Goal: Transaction & Acquisition: Download file/media

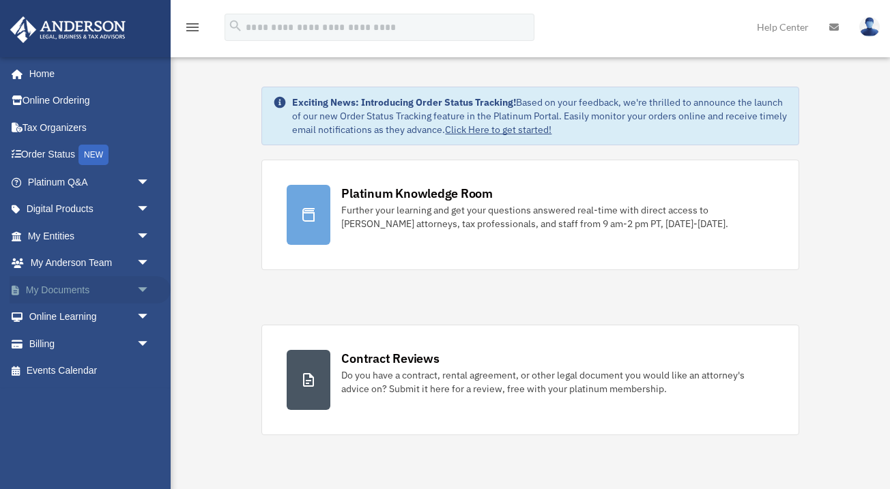
click at [92, 286] on link "My Documents arrow_drop_down" at bounding box center [90, 289] width 161 height 27
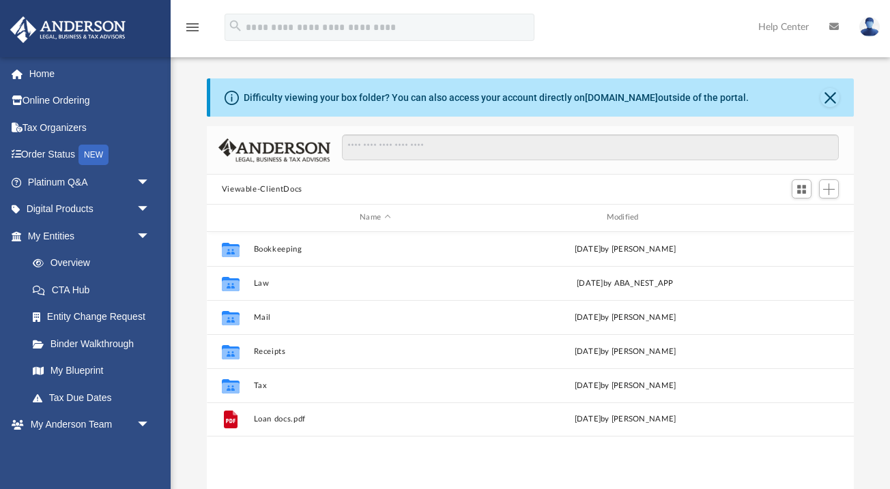
scroll to position [311, 647]
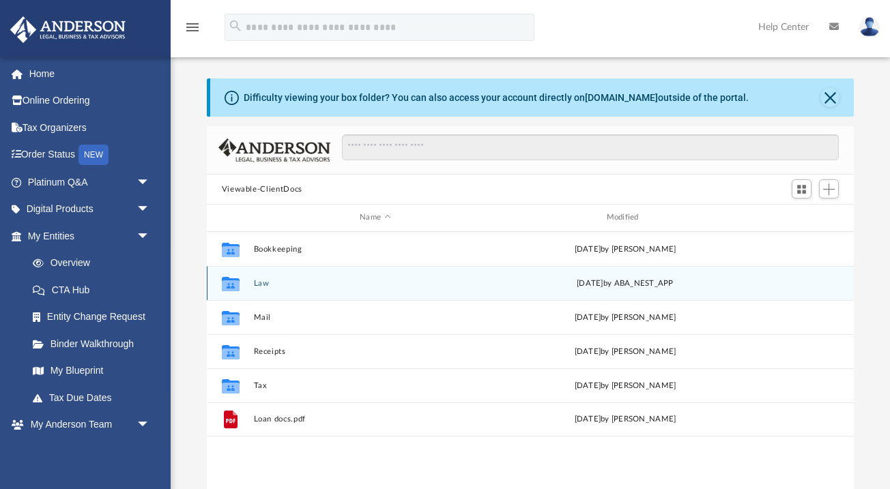
click at [253, 281] on button "Law" at bounding box center [375, 283] width 244 height 9
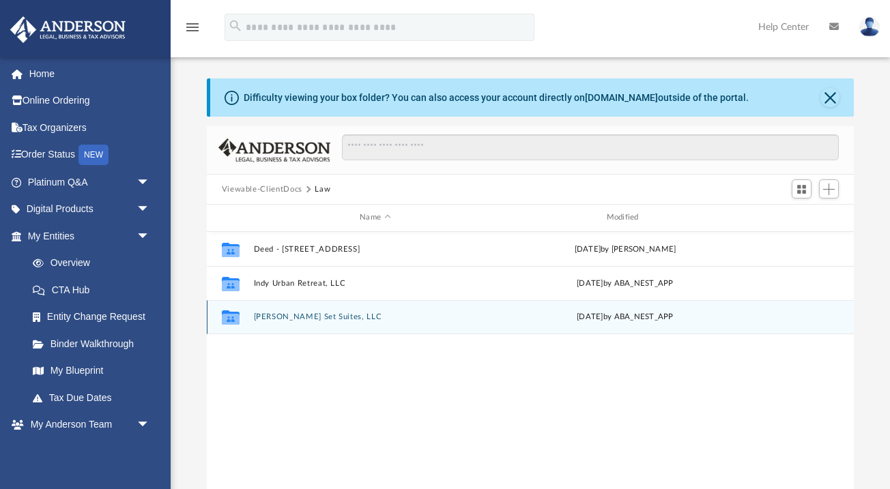
click at [273, 308] on div "Collaborated Folder [PERSON_NAME] Set Suites, LLC [DATE] by ABA_NEST_APP" at bounding box center [531, 317] width 648 height 34
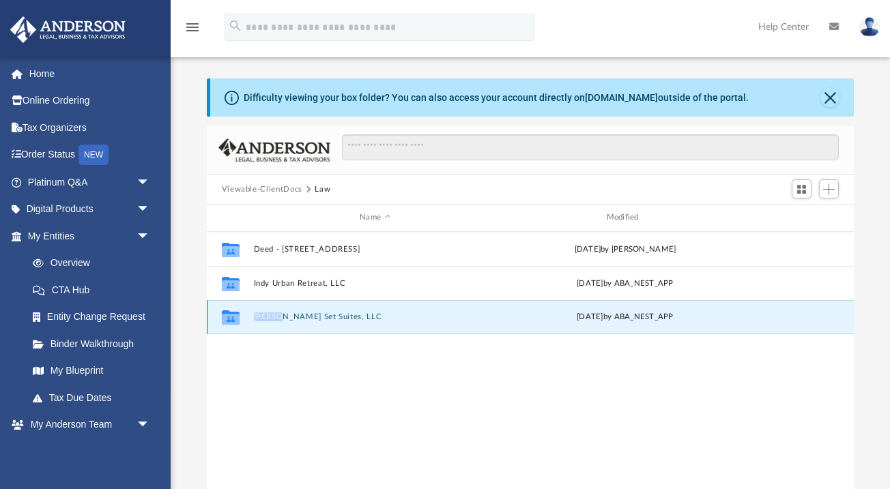
click at [288, 320] on button "[PERSON_NAME] Set Suites, LLC" at bounding box center [375, 317] width 244 height 9
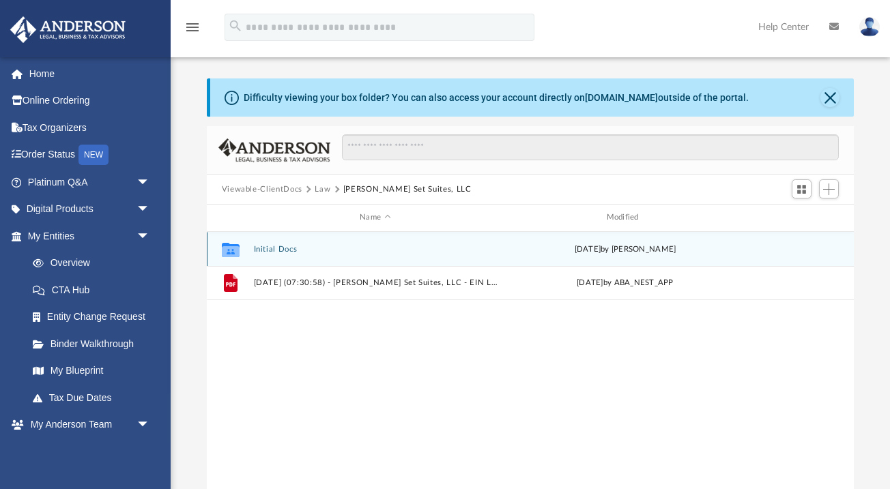
click at [272, 253] on button "Initial Docs" at bounding box center [375, 249] width 244 height 9
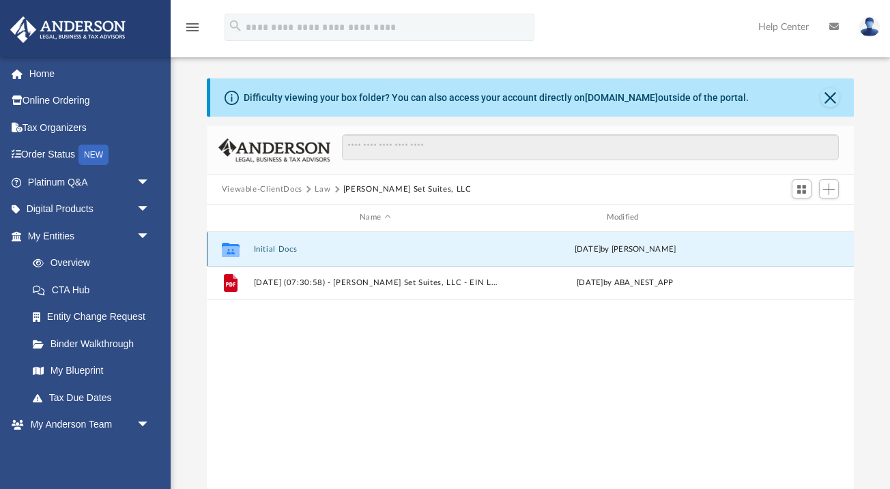
click at [272, 253] on button "Initial Docs" at bounding box center [375, 249] width 244 height 9
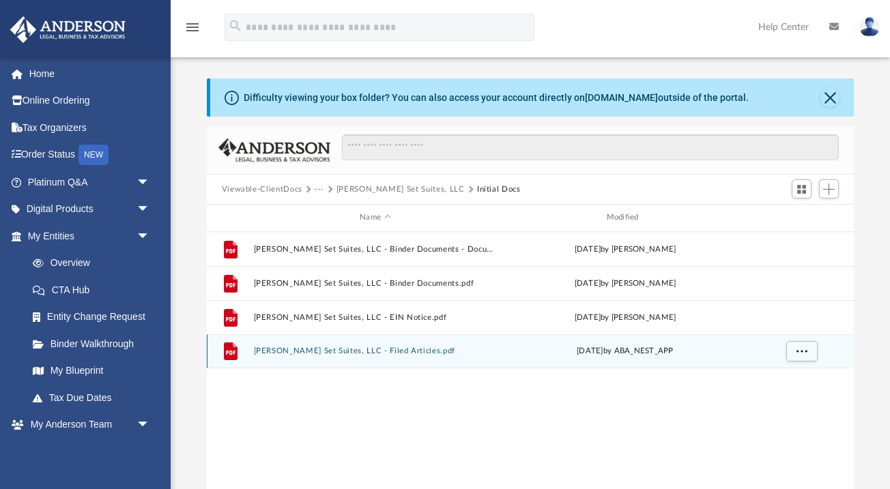
click at [348, 349] on button "[PERSON_NAME] Set Suites, LLC - Filed Articles.pdf" at bounding box center [375, 351] width 244 height 9
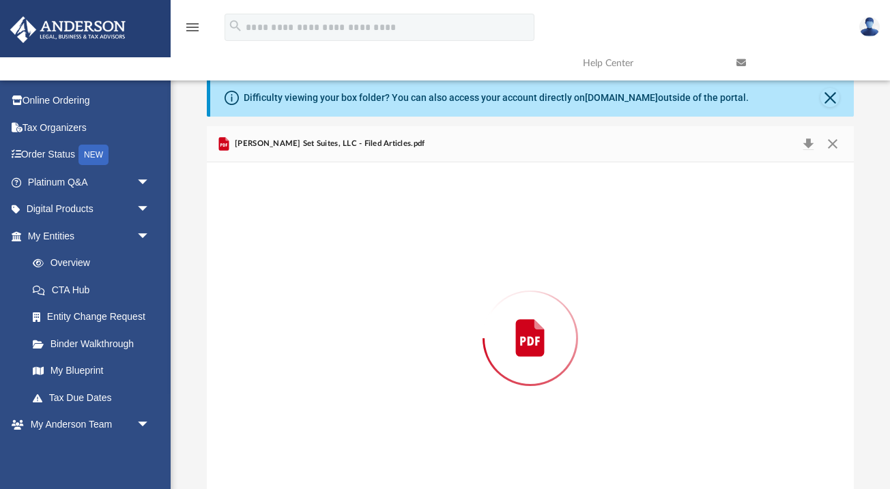
click at [348, 349] on div "Preview" at bounding box center [531, 338] width 648 height 352
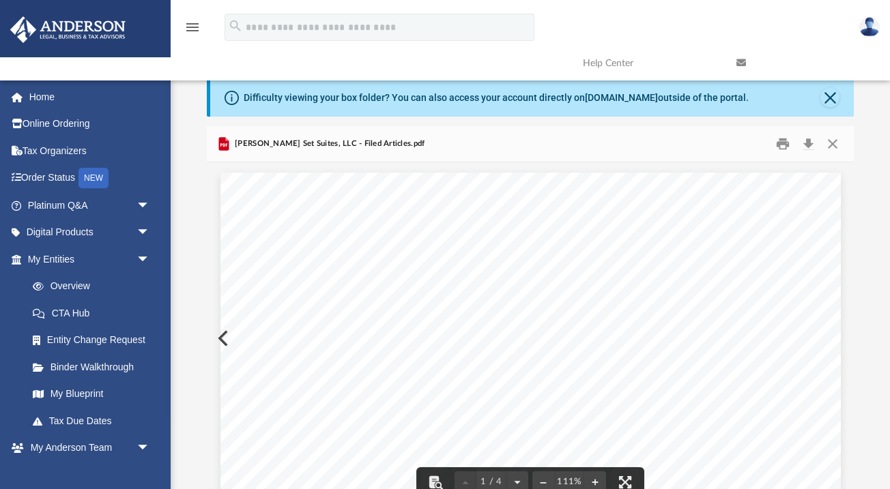
scroll to position [0, 0]
click at [811, 139] on button "Download" at bounding box center [808, 144] width 25 height 21
click at [835, 140] on button "Close" at bounding box center [832, 144] width 25 height 21
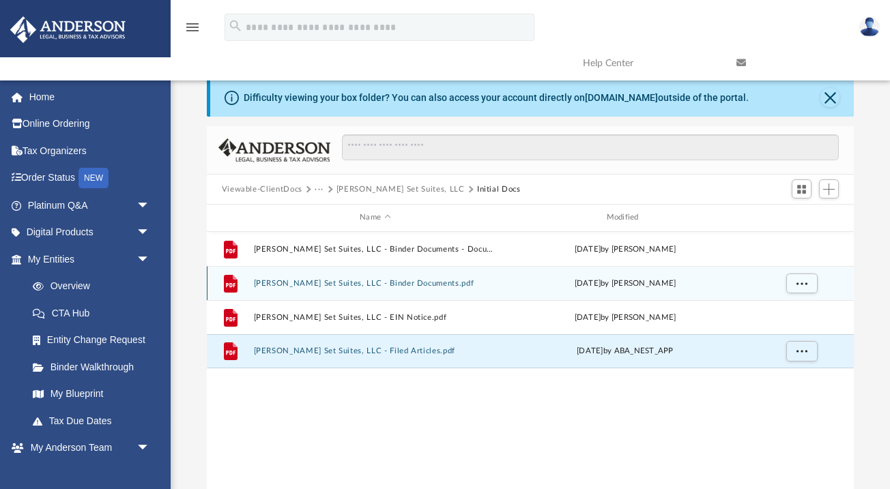
click at [393, 287] on button "Sommer Set Suites, LLC - Binder Documents.pdf" at bounding box center [375, 283] width 244 height 9
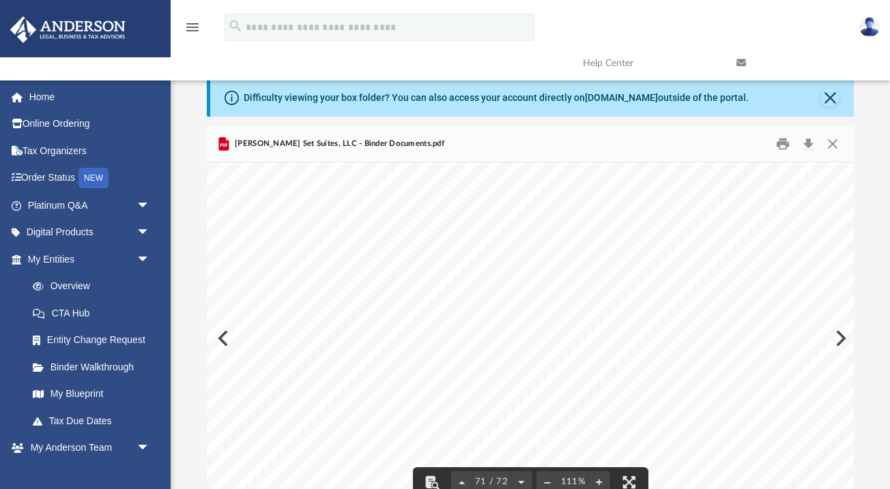
scroll to position [57653, 100]
click at [464, 340] on div "A Wyoming Limited Liability Company 1 100 Sommer Set Suites, LLC Esmeralda Guti…" at bounding box center [508, 462] width 803 height 620
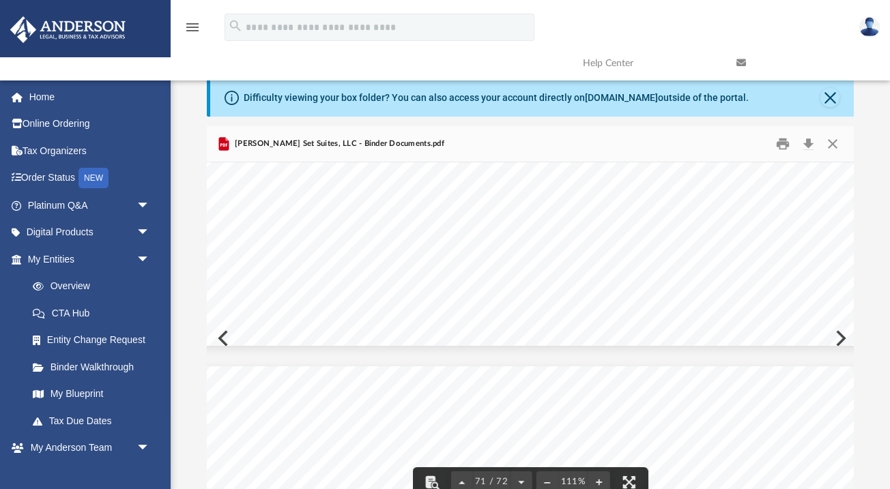
scroll to position [57810, 99]
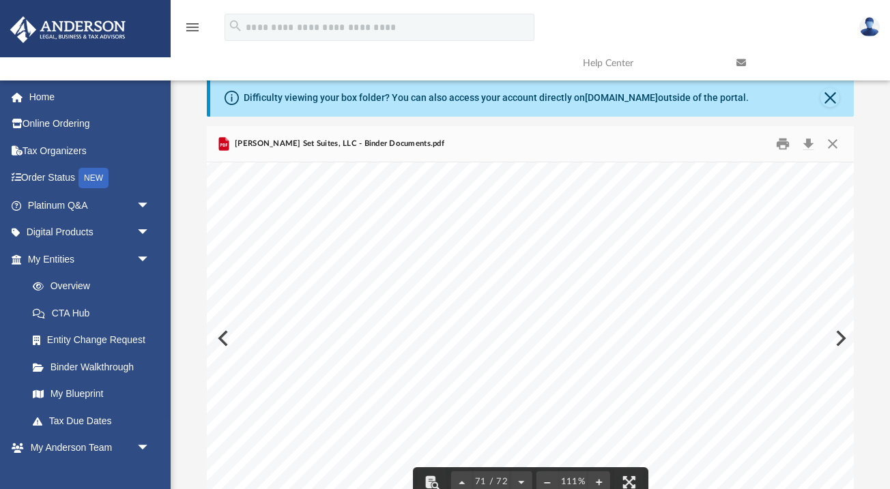
click at [309, 251] on div "A Wyoming Limited Liability Company 1 100 Sommer Set Suites, LLC Esmeralda Guti…" at bounding box center [509, 305] width 803 height 620
click at [784, 147] on button "Print" at bounding box center [782, 144] width 27 height 21
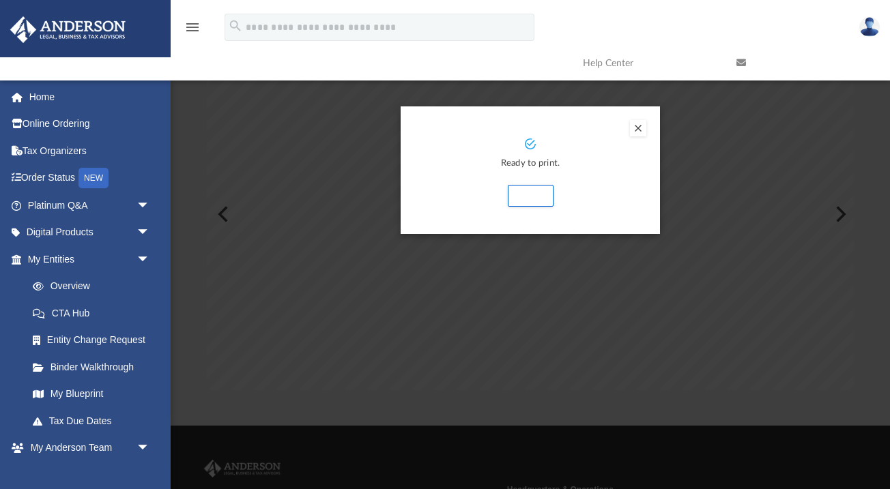
scroll to position [124, 0]
click at [631, 132] on button "Preview" at bounding box center [638, 129] width 16 height 16
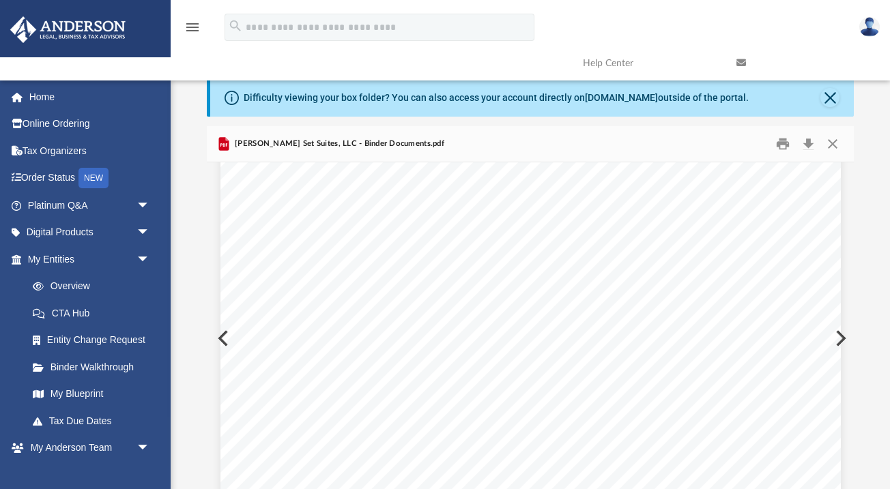
scroll to position [3914, 0]
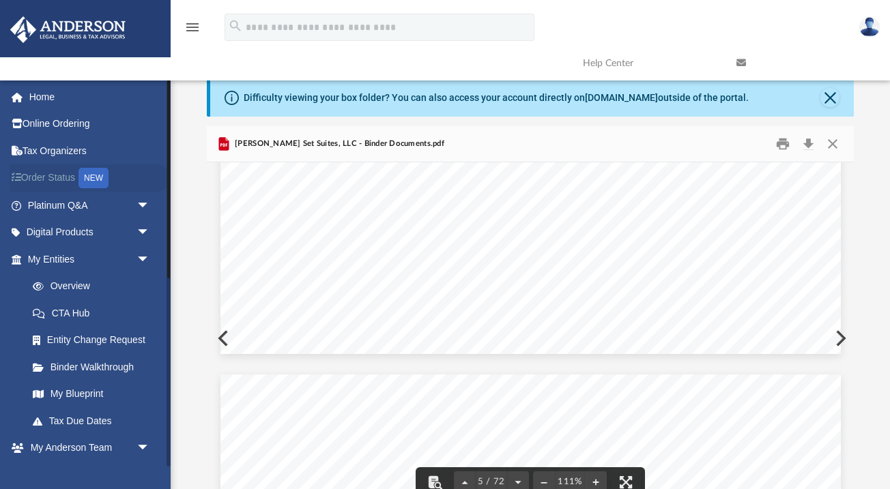
click at [96, 182] on div "NEW" at bounding box center [93, 178] width 30 height 20
